Goal: Navigation & Orientation: Understand site structure

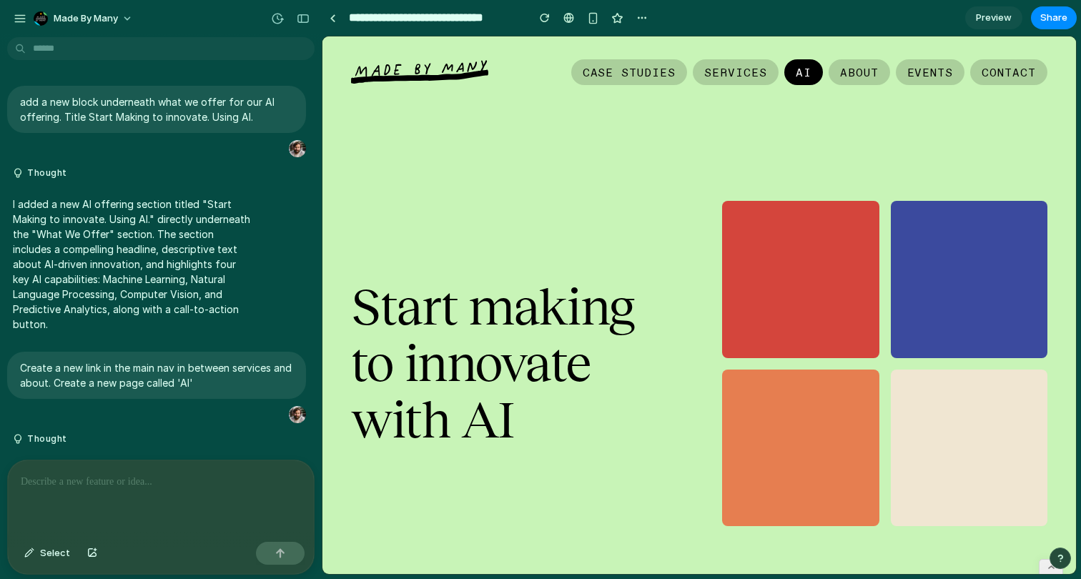
scroll to position [2943, 0]
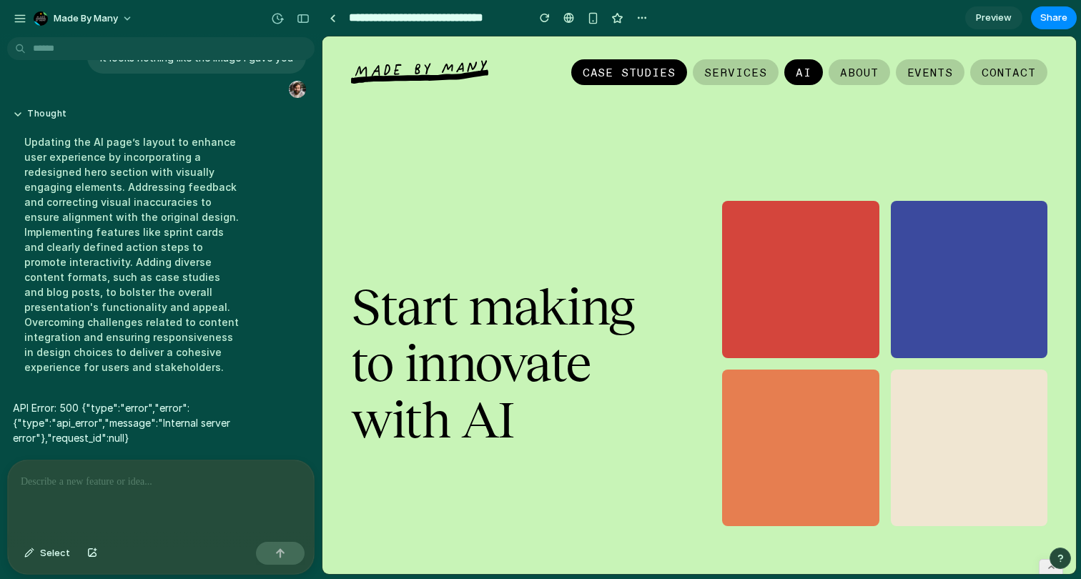
click at [633, 77] on link "Case Studies" at bounding box center [629, 72] width 117 height 26
click at [717, 66] on link "Services" at bounding box center [736, 72] width 86 height 26
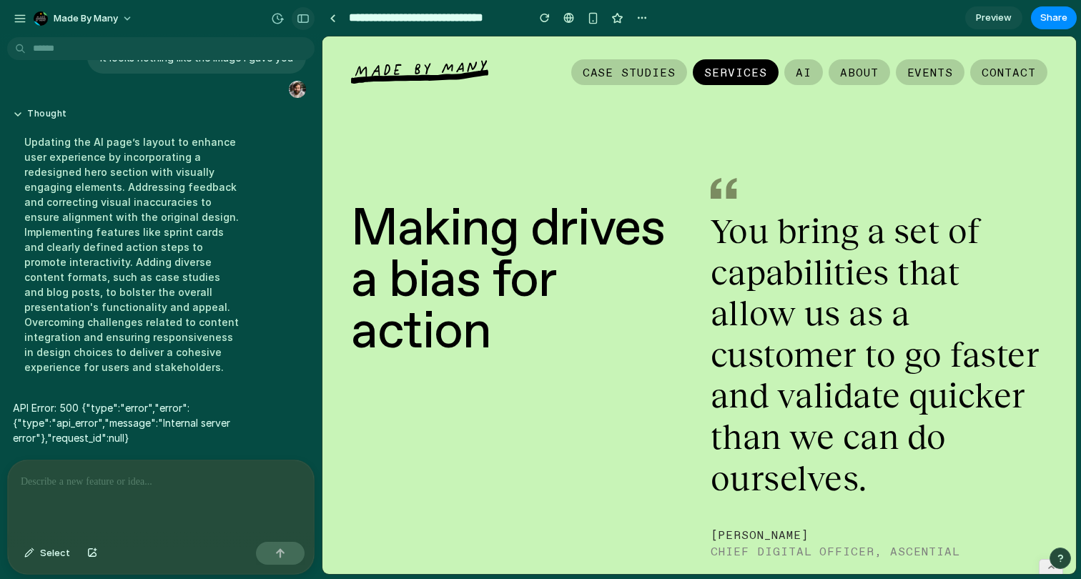
click at [305, 13] on button "button" at bounding box center [303, 18] width 23 height 23
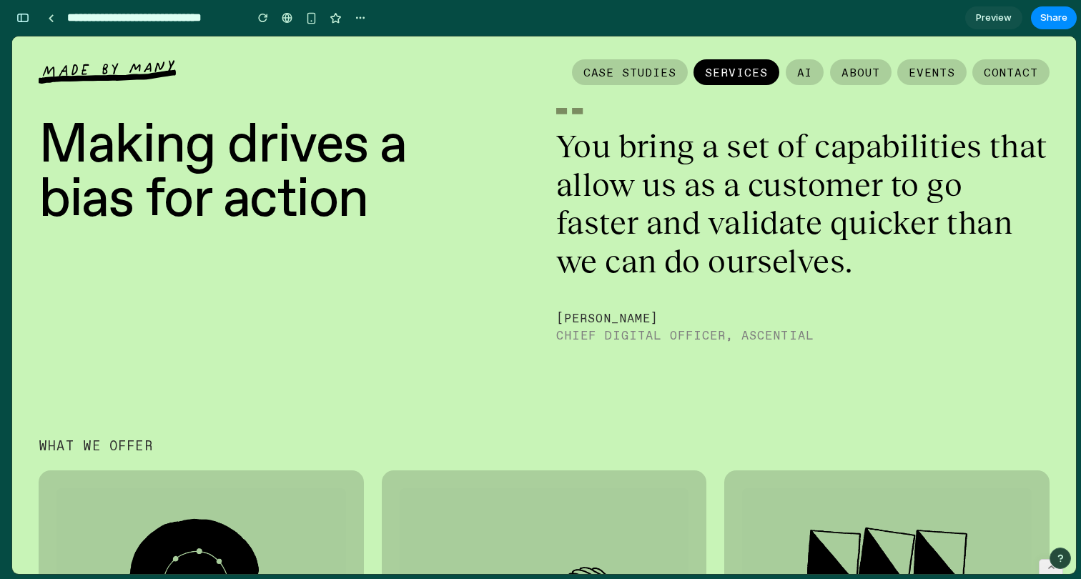
scroll to position [0, 0]
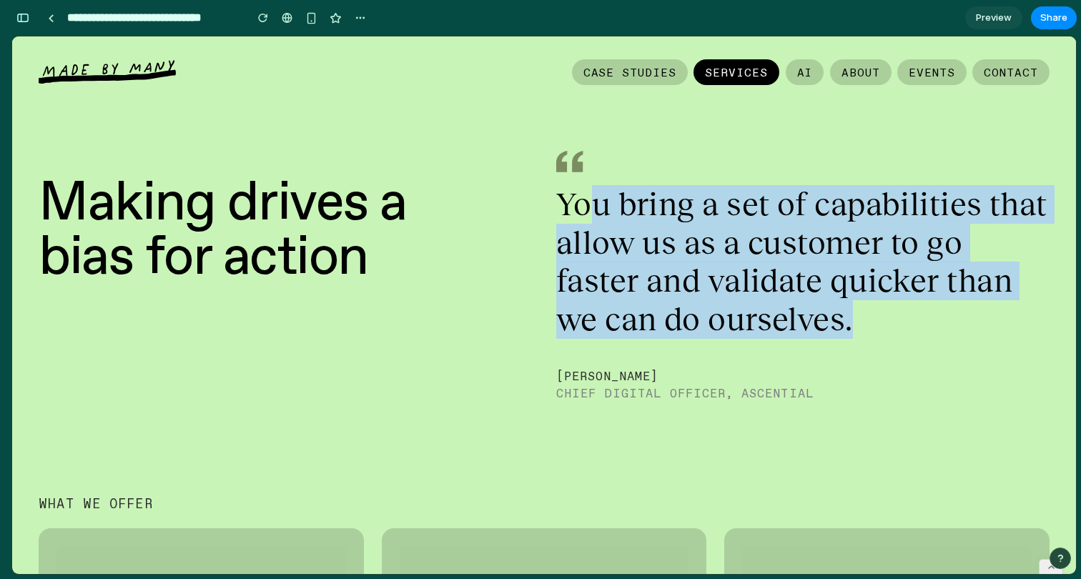
drag, startPoint x: 587, startPoint y: 210, endPoint x: 749, endPoint y: 342, distance: 208.4
click at [749, 342] on div "You bring a set of capabilities that allow us as a customer to go faster and va…" at bounding box center [802, 259] width 493 height 217
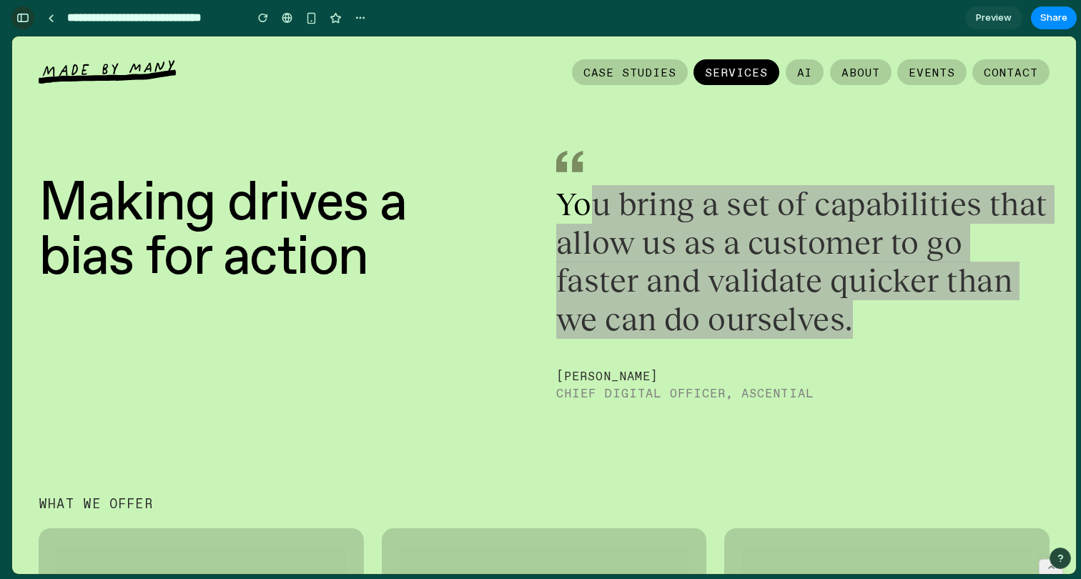
click at [24, 25] on button "button" at bounding box center [22, 17] width 23 height 23
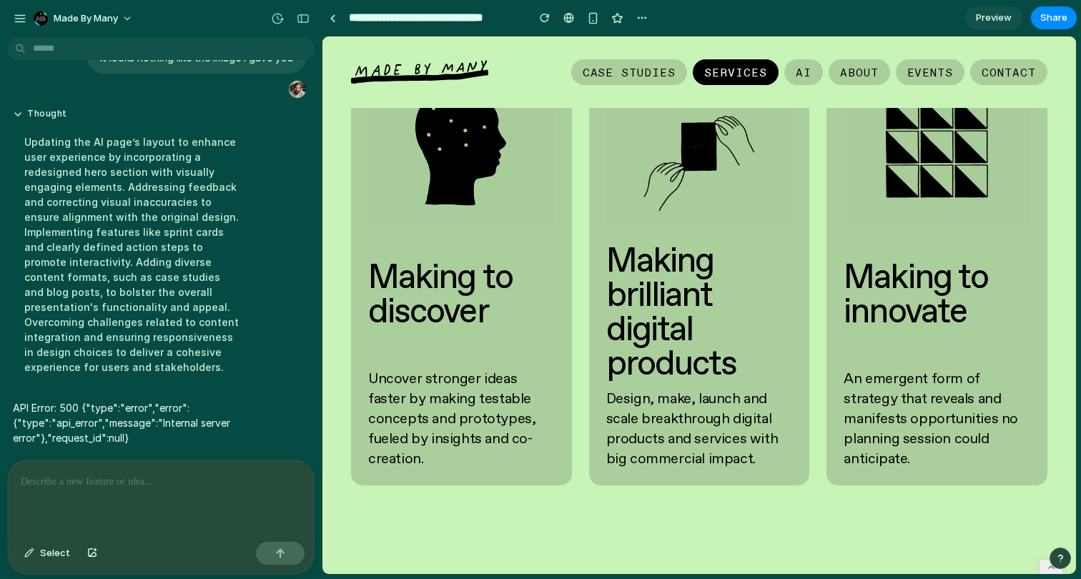
scroll to position [711, 0]
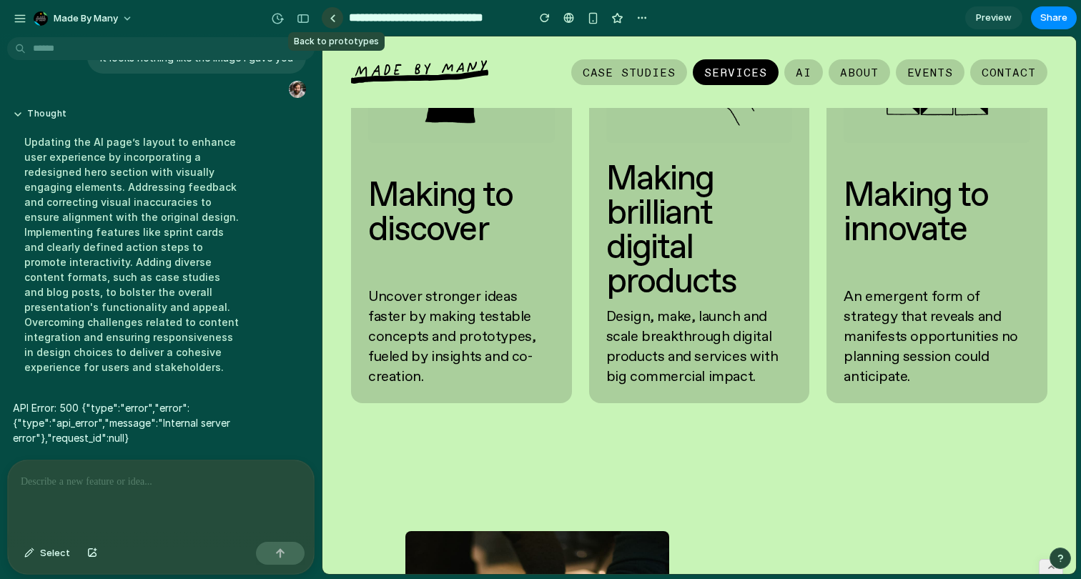
click at [329, 22] on link at bounding box center [332, 17] width 21 height 21
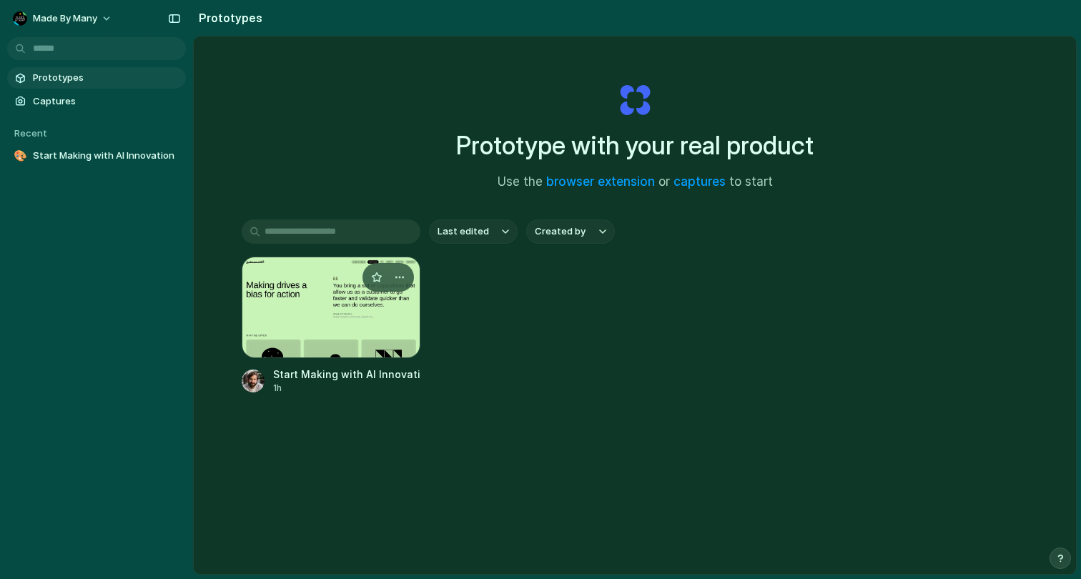
click at [315, 323] on div at bounding box center [331, 308] width 179 height 102
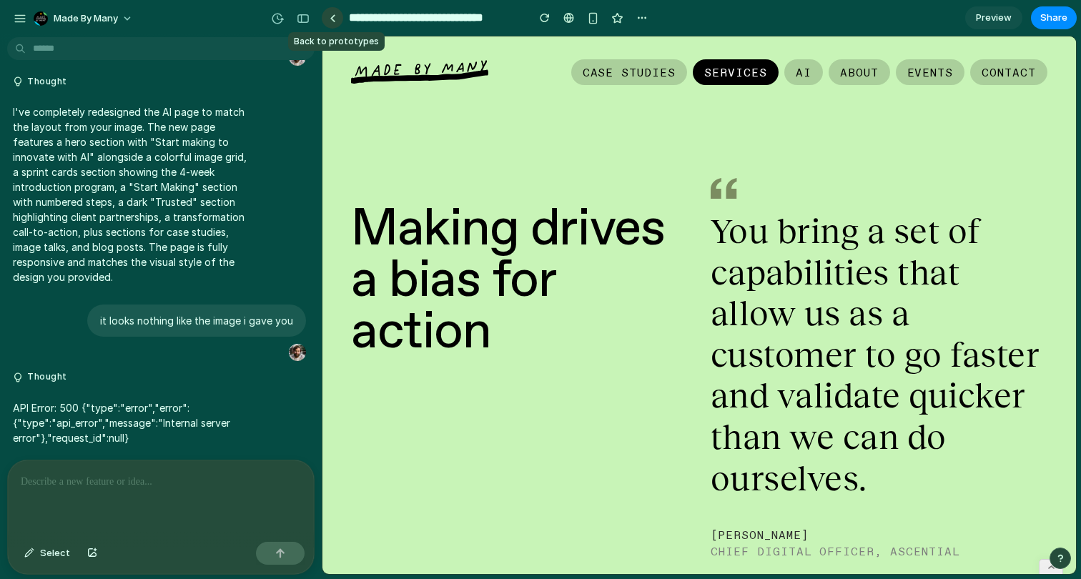
click at [325, 19] on link at bounding box center [332, 17] width 21 height 21
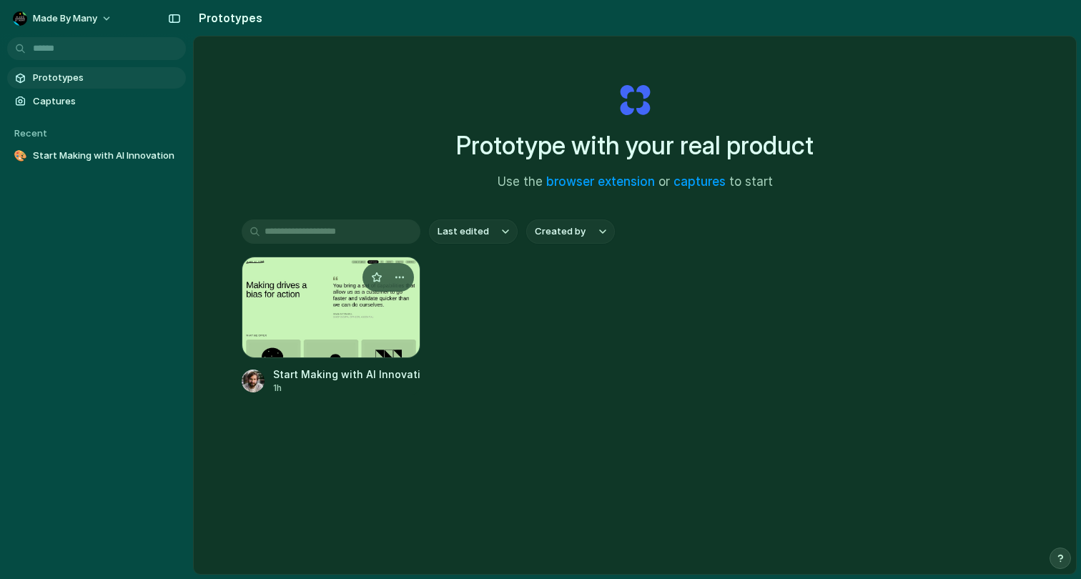
click at [315, 283] on div at bounding box center [331, 308] width 179 height 102
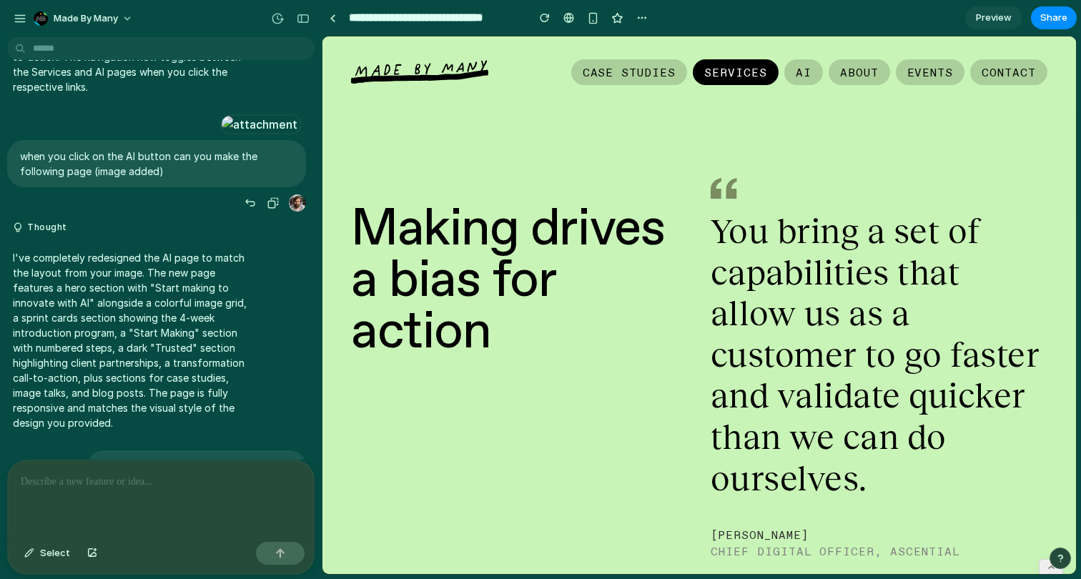
scroll to position [551, 0]
click at [297, 16] on div "button" at bounding box center [303, 19] width 13 height 10
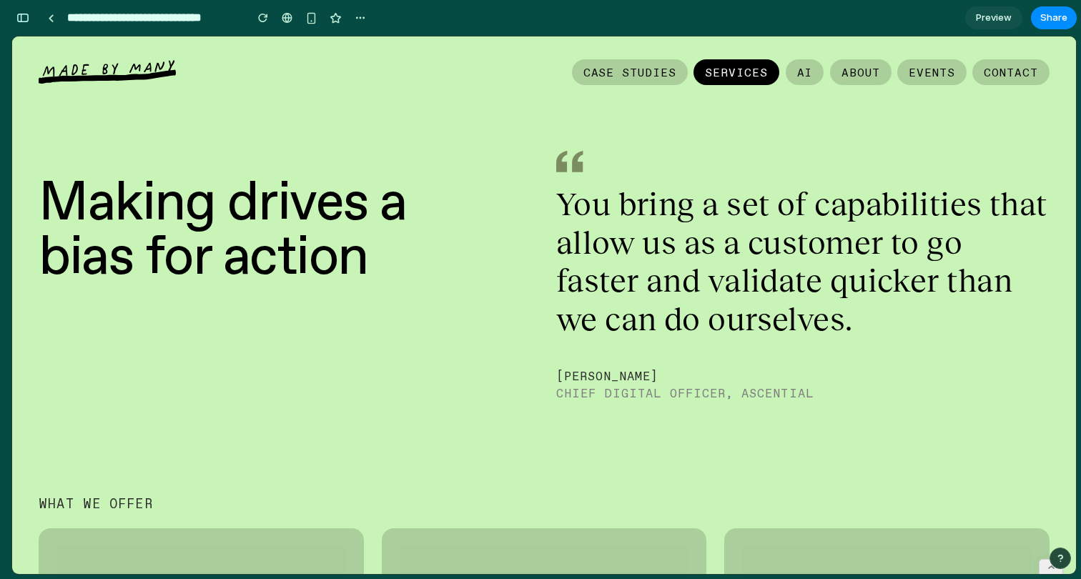
scroll to position [822, 0]
click at [813, 75] on link "AI" at bounding box center [805, 72] width 39 height 26
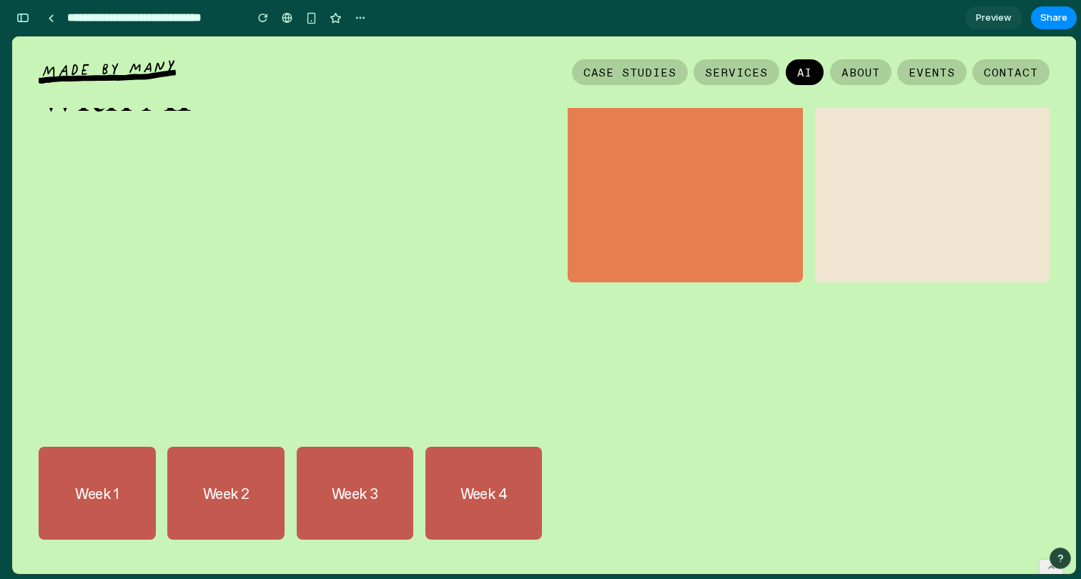
scroll to position [373, 0]
click at [817, 360] on section "Start making to innovate with AI" at bounding box center [544, 14] width 1064 height 702
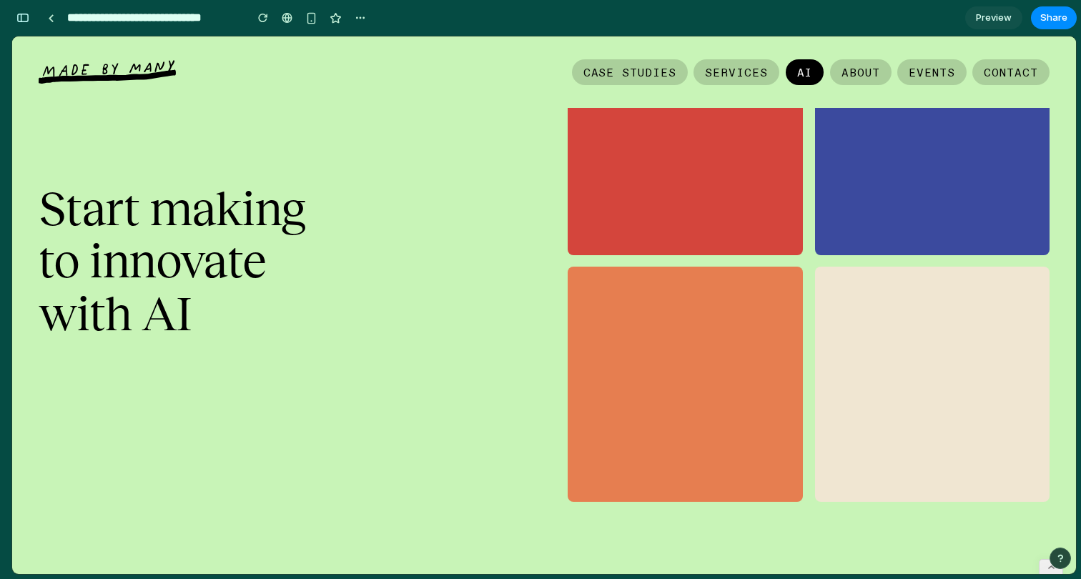
scroll to position [0, 0]
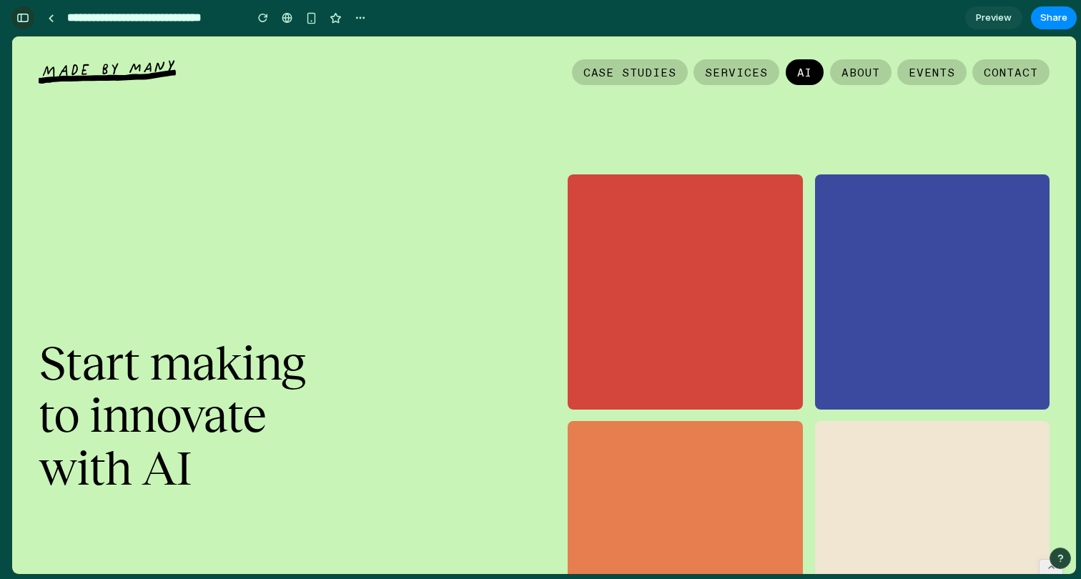
click at [23, 19] on div "button" at bounding box center [22, 18] width 13 height 10
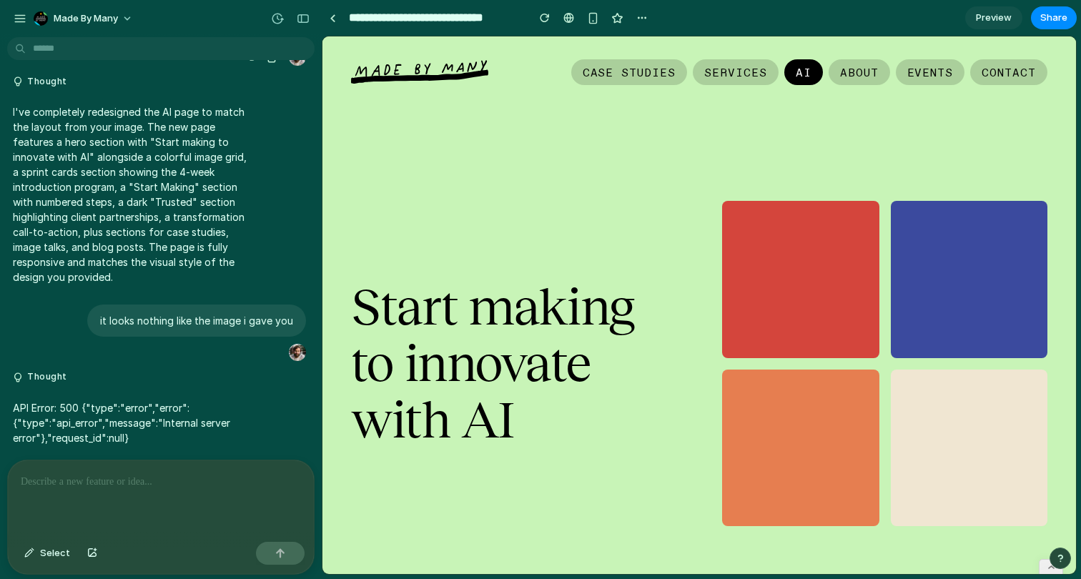
scroll to position [3010, 0]
